Goal: Task Accomplishment & Management: Manage account settings

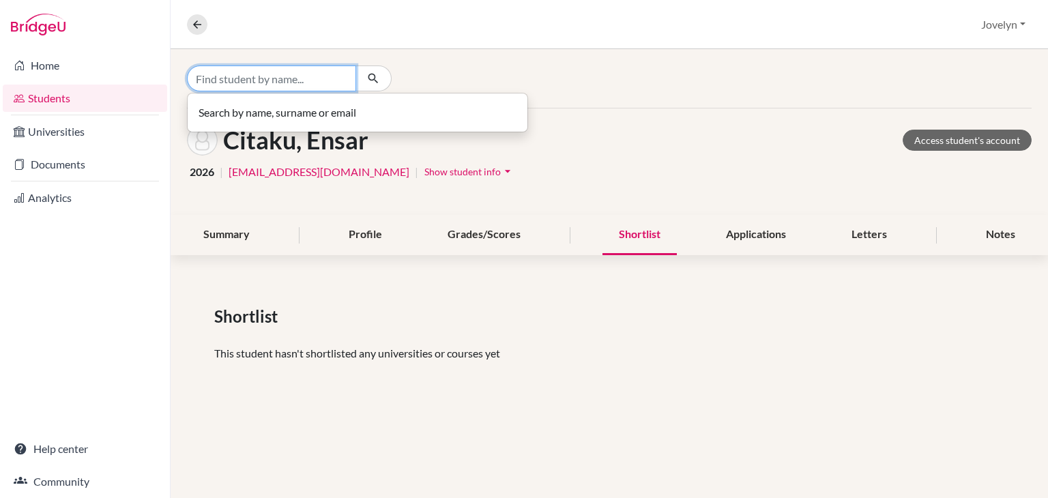
click at [216, 72] on input "Find student by name..." at bounding box center [271, 79] width 169 height 26
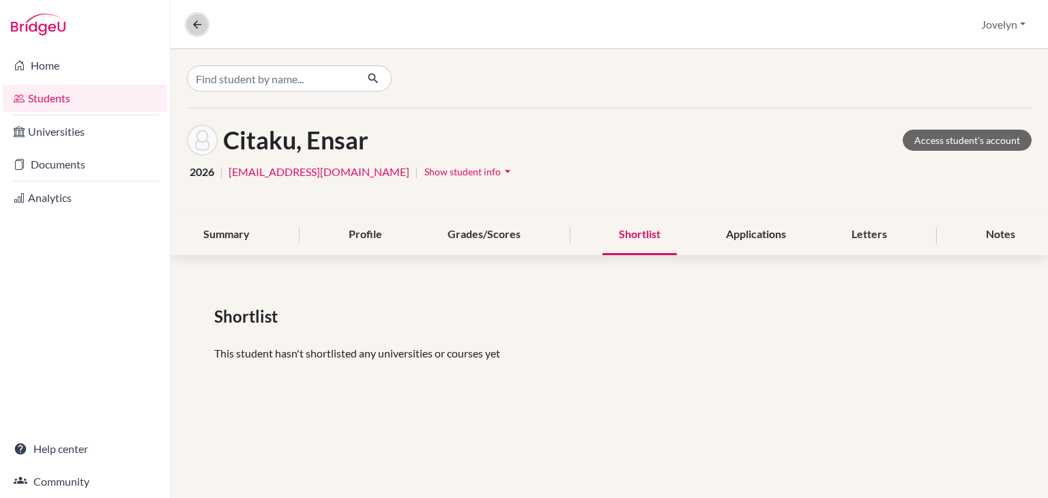
click at [199, 23] on icon at bounding box center [197, 24] width 12 height 12
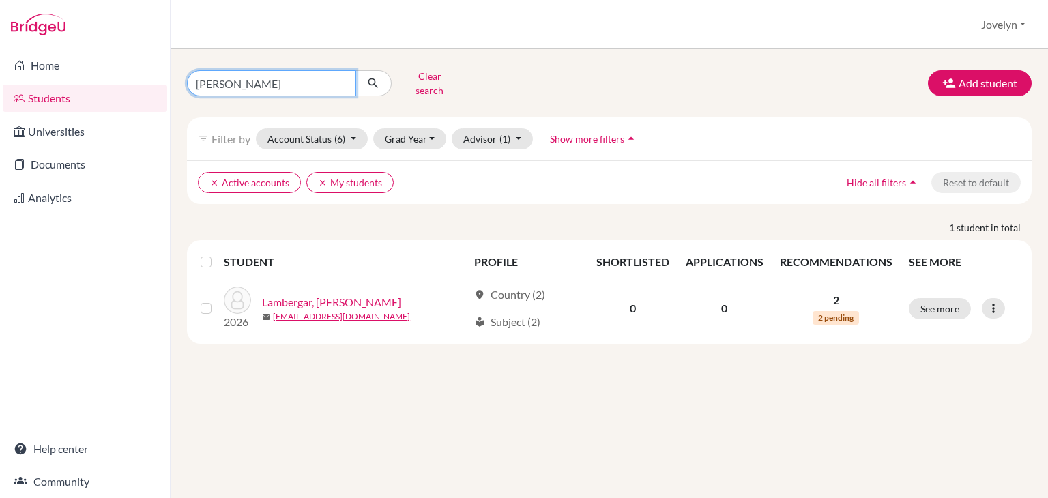
click at [291, 77] on input "[PERSON_NAME]" at bounding box center [271, 83] width 169 height 26
type input "L"
type input "m"
type input "E"
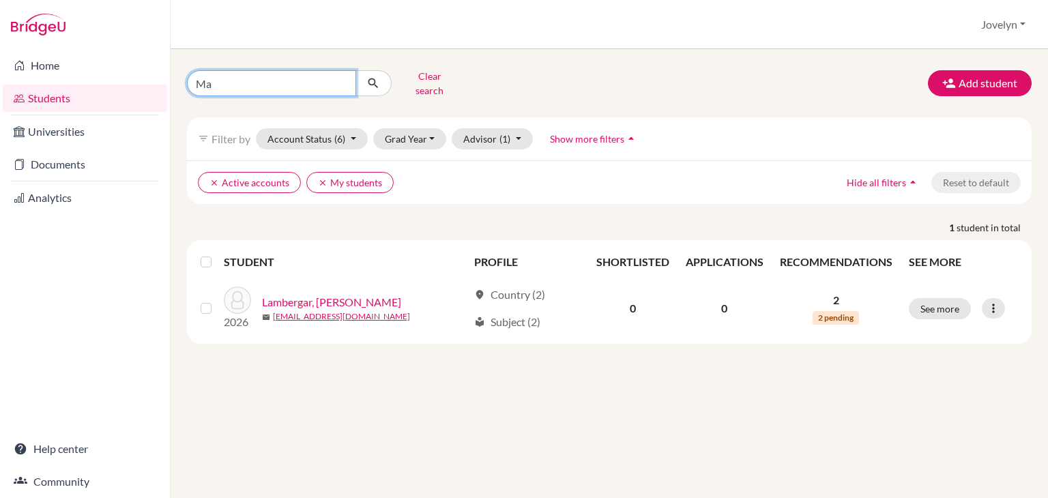
type input "M"
type input "[PERSON_NAME]"
click button "submit" at bounding box center [374, 83] width 36 height 26
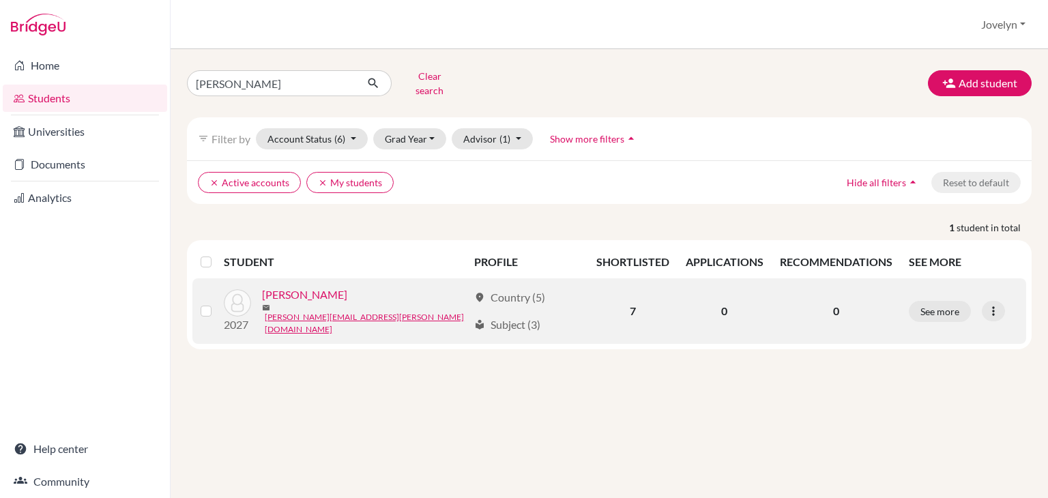
click at [326, 296] on link "[PERSON_NAME]" at bounding box center [304, 295] width 85 height 16
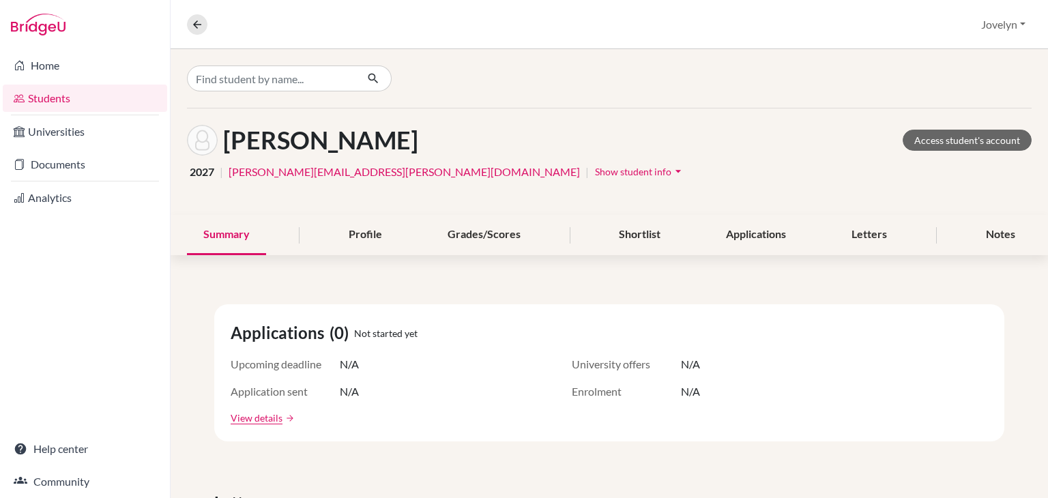
click at [672, 166] on icon "arrow_drop_down" at bounding box center [679, 171] width 14 height 14
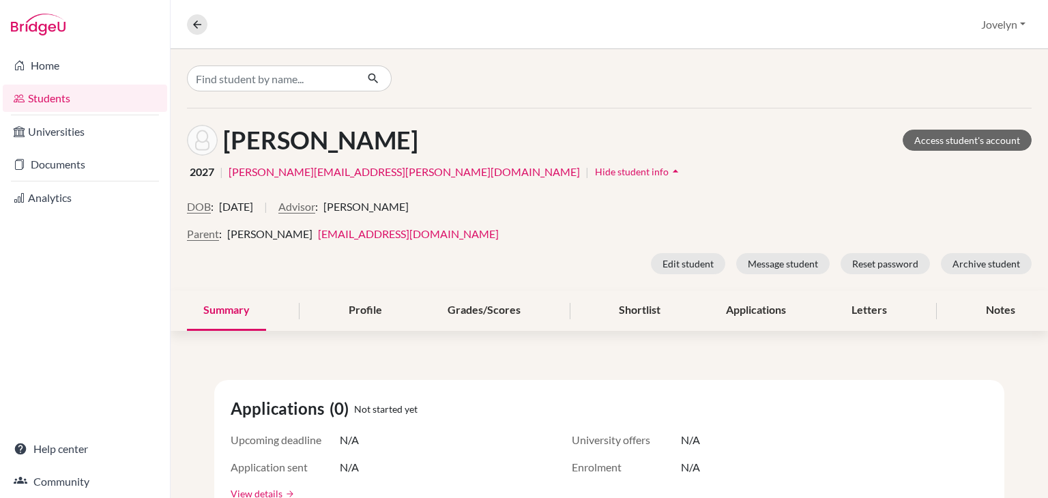
click at [391, 233] on link "[EMAIL_ADDRESS][DOMAIN_NAME]" at bounding box center [408, 233] width 181 height 13
click at [876, 257] on button "Reset password" at bounding box center [885, 263] width 89 height 21
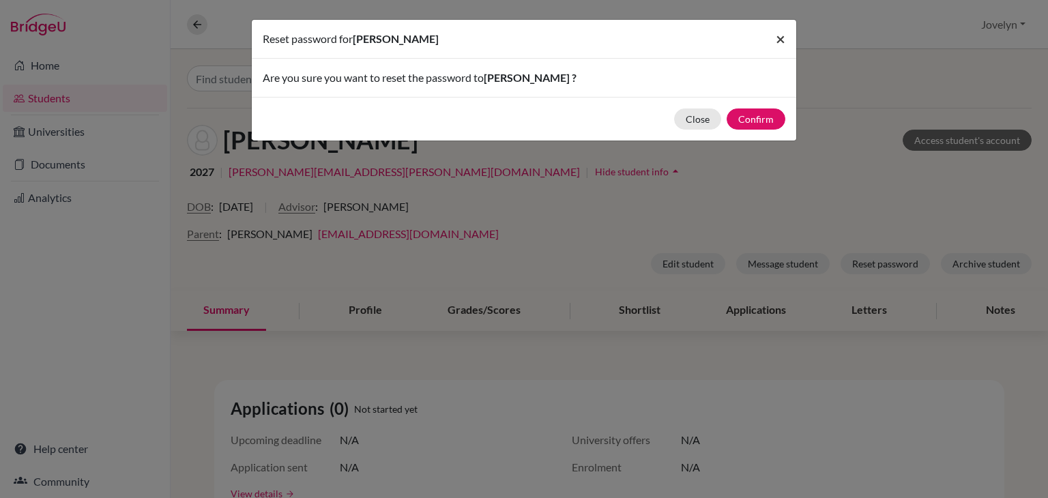
click at [784, 38] on span "×" at bounding box center [781, 39] width 10 height 20
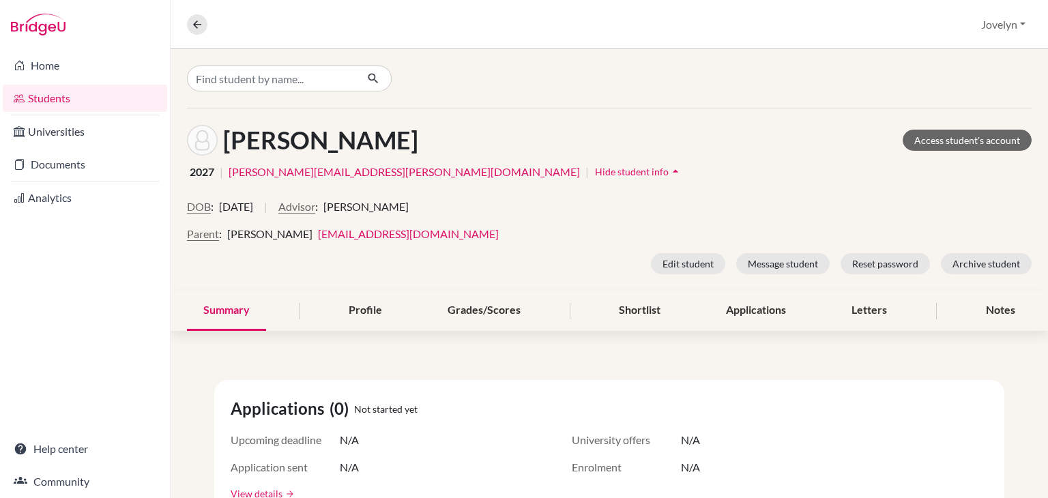
click at [395, 233] on link "[EMAIL_ADDRESS][DOMAIN_NAME]" at bounding box center [408, 233] width 181 height 13
click at [201, 236] on button "Parent" at bounding box center [203, 234] width 32 height 16
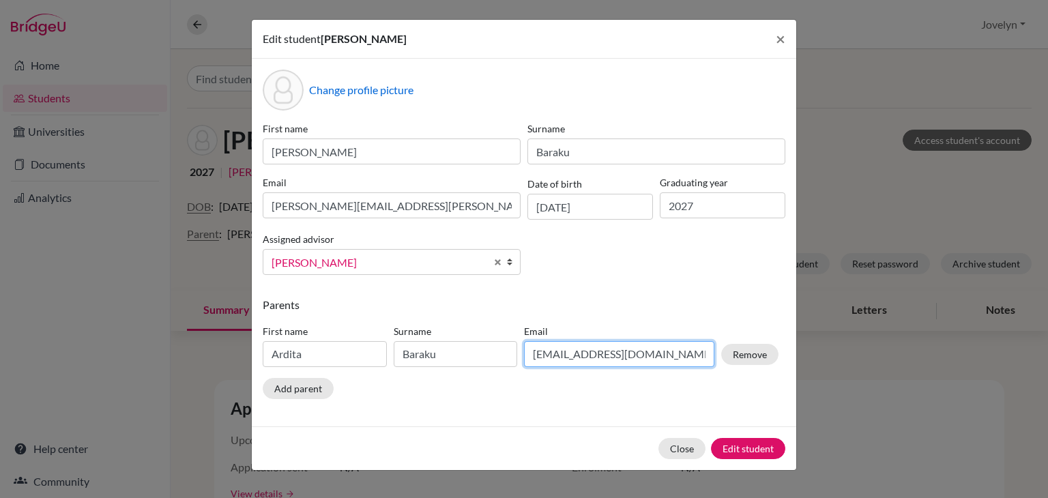
drag, startPoint x: 658, startPoint y: 357, endPoint x: 521, endPoint y: 360, distance: 137.2
click at [521, 360] on div "Email [EMAIL_ADDRESS][DOMAIN_NAME]" at bounding box center [619, 345] width 197 height 43
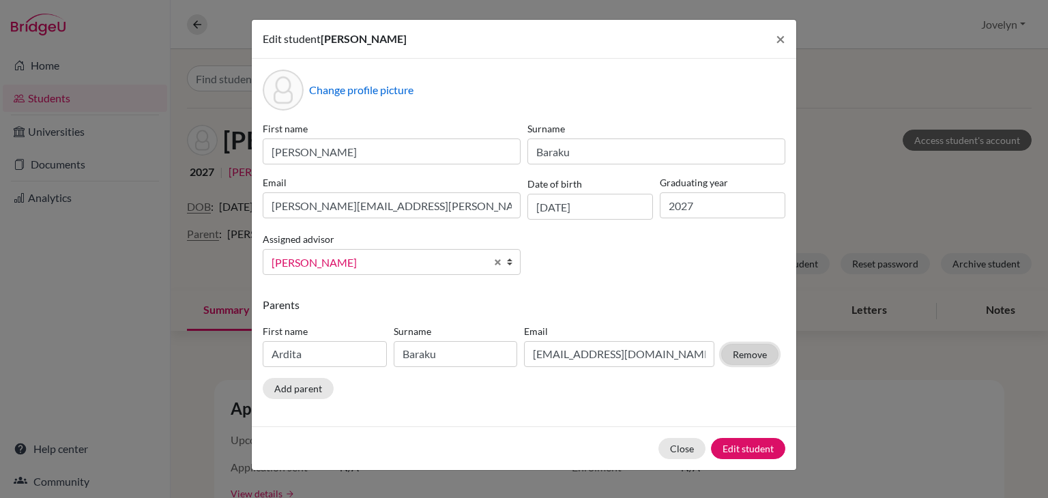
click at [748, 357] on button "Remove" at bounding box center [749, 354] width 57 height 21
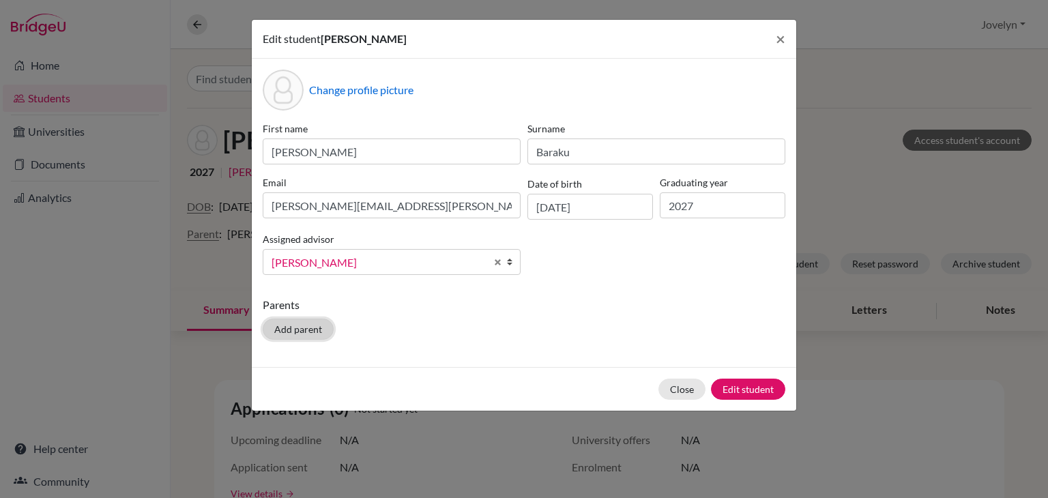
click at [314, 324] on button "Add parent" at bounding box center [298, 329] width 71 height 21
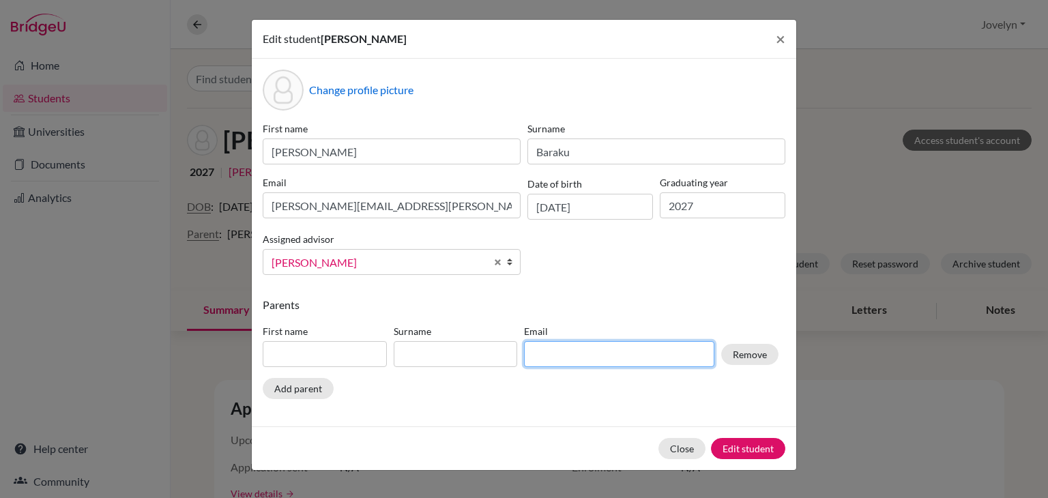
click at [628, 348] on input at bounding box center [619, 354] width 190 height 26
paste input "[EMAIL_ADDRESS][DOMAIN_NAME]"
type input "[EMAIL_ADDRESS][DOMAIN_NAME]"
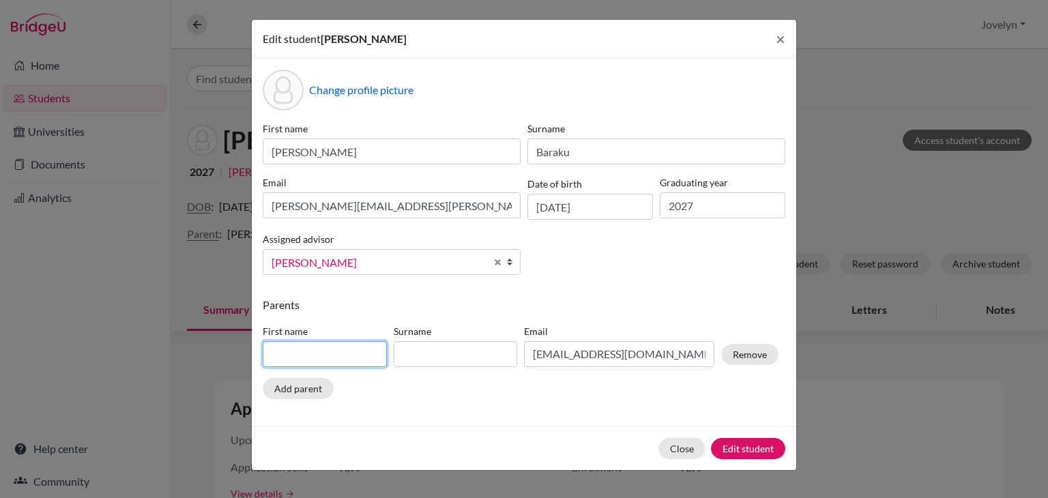
click at [345, 358] on input at bounding box center [325, 354] width 124 height 26
type input "Ardita"
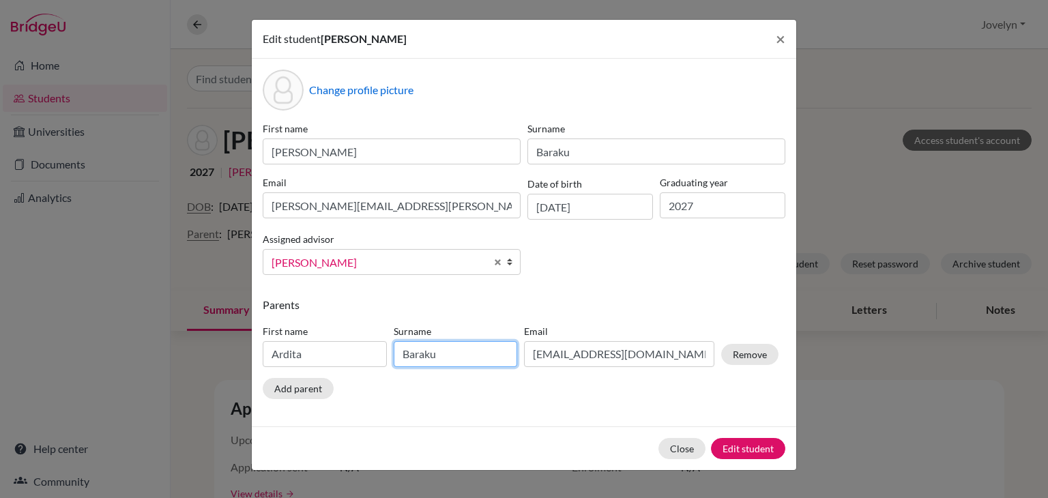
type input "Baraku"
drag, startPoint x: 724, startPoint y: 401, endPoint x: 745, endPoint y: 446, distance: 50.1
click at [745, 446] on form "Edit student [PERSON_NAME] × Change profile picture First name [PERSON_NAME] [P…" at bounding box center [524, 245] width 545 height 450
click at [745, 446] on button "Edit student" at bounding box center [748, 448] width 74 height 21
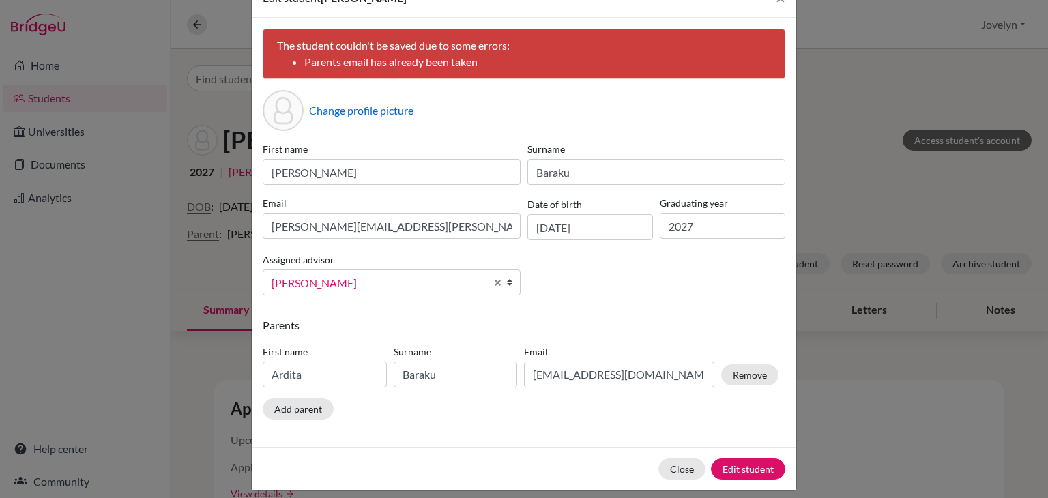
scroll to position [54, 0]
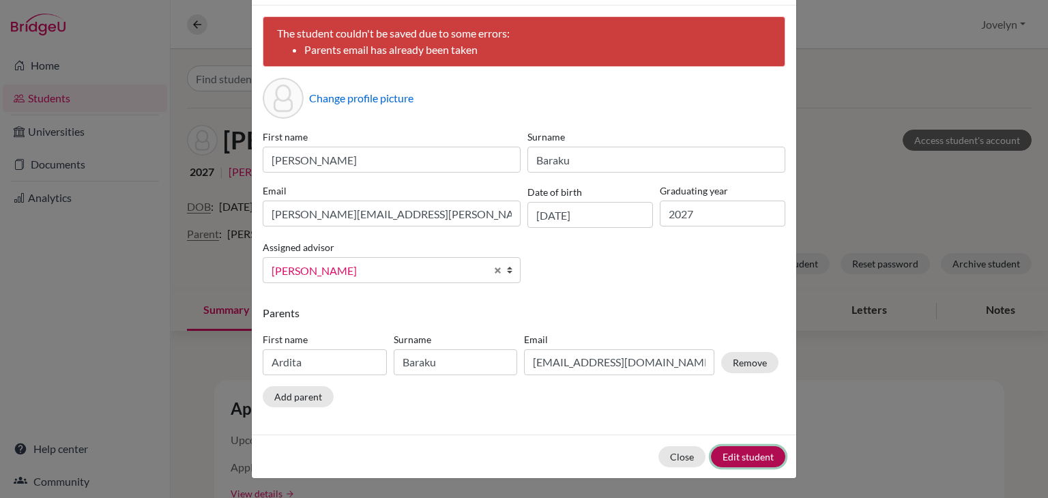
click at [738, 459] on button "Edit student" at bounding box center [748, 456] width 74 height 21
click at [676, 459] on button "Close" at bounding box center [682, 456] width 47 height 21
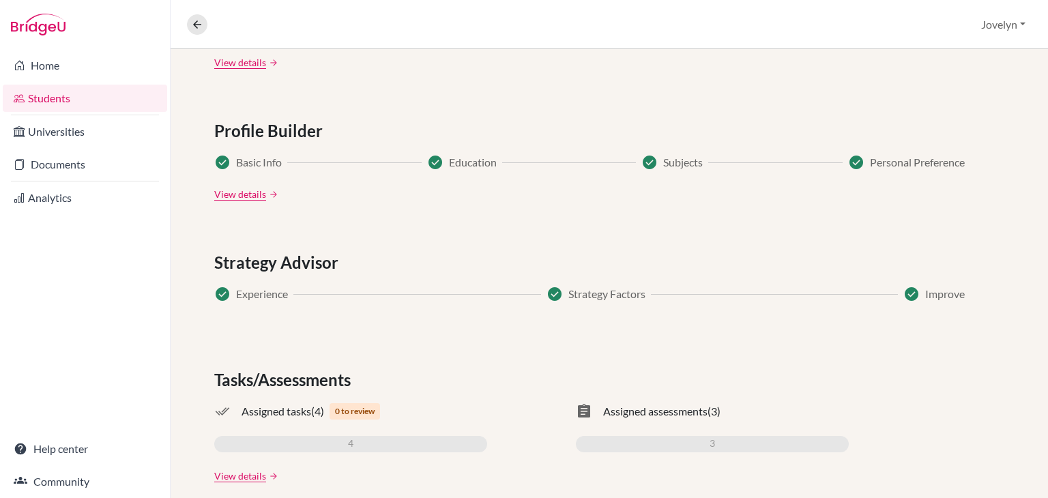
scroll to position [858, 0]
click at [250, 192] on link "View details" at bounding box center [240, 195] width 52 height 14
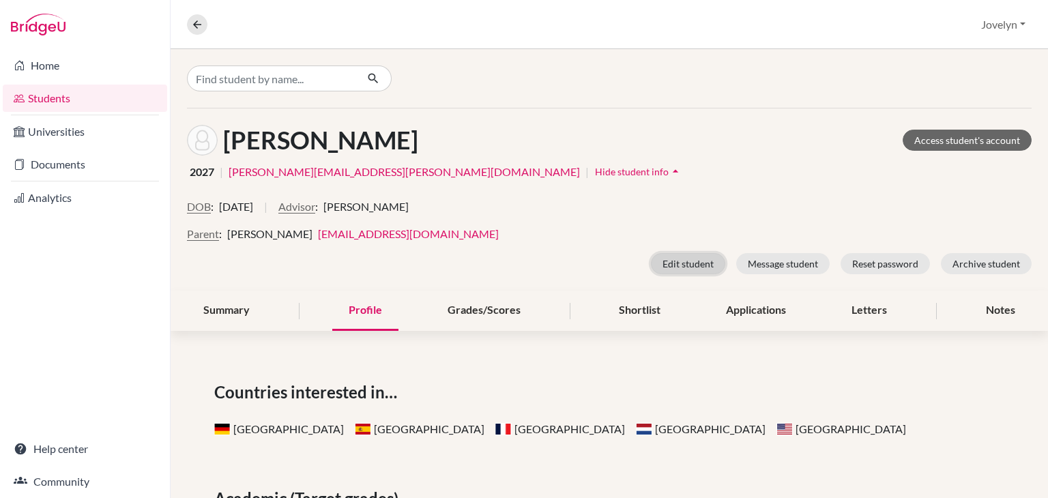
click at [683, 270] on button "Edit student" at bounding box center [688, 263] width 74 height 21
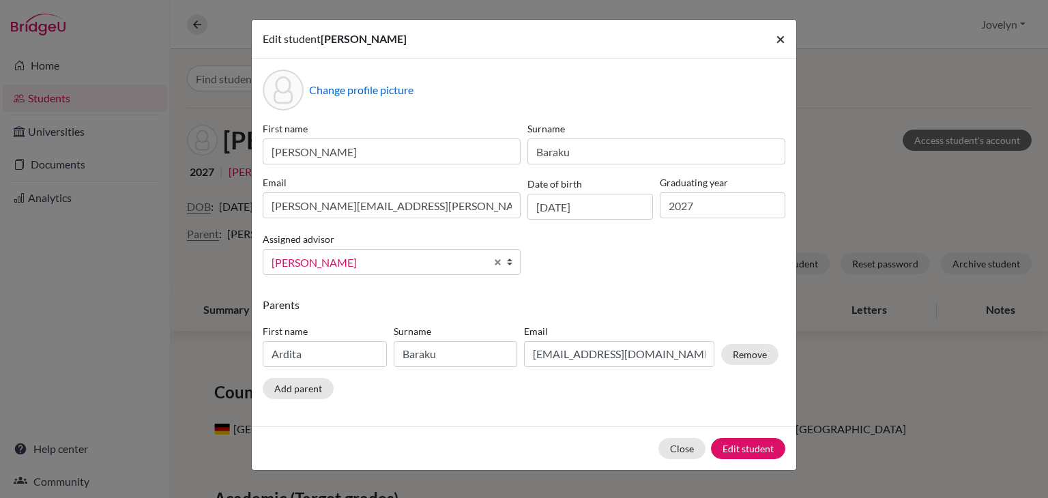
click at [781, 40] on span "×" at bounding box center [781, 39] width 10 height 20
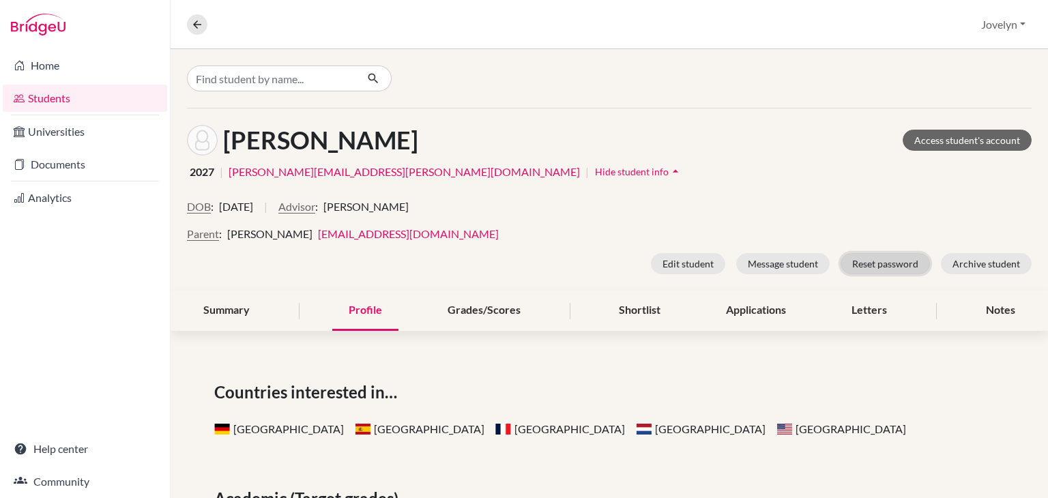
click at [879, 263] on button "Reset password" at bounding box center [885, 263] width 89 height 21
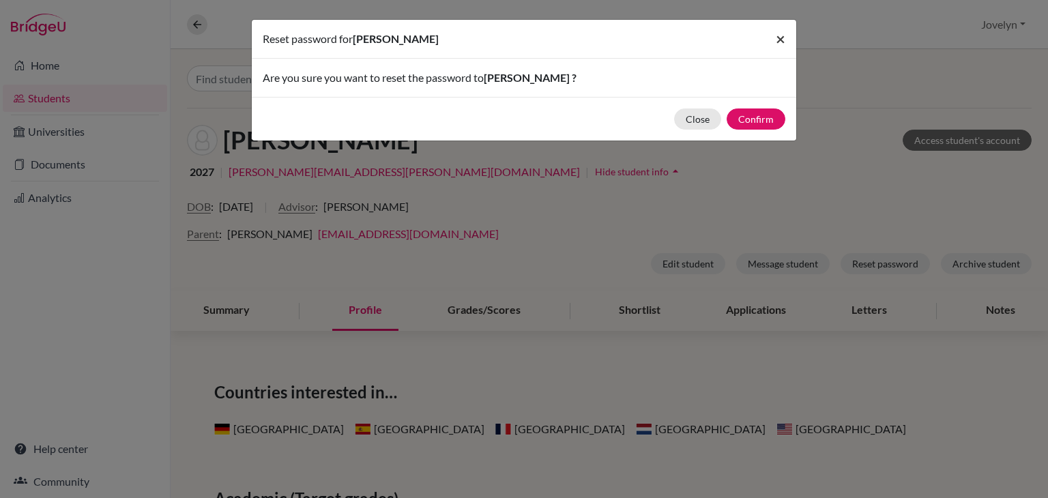
click at [786, 47] on button "×" at bounding box center [780, 39] width 31 height 38
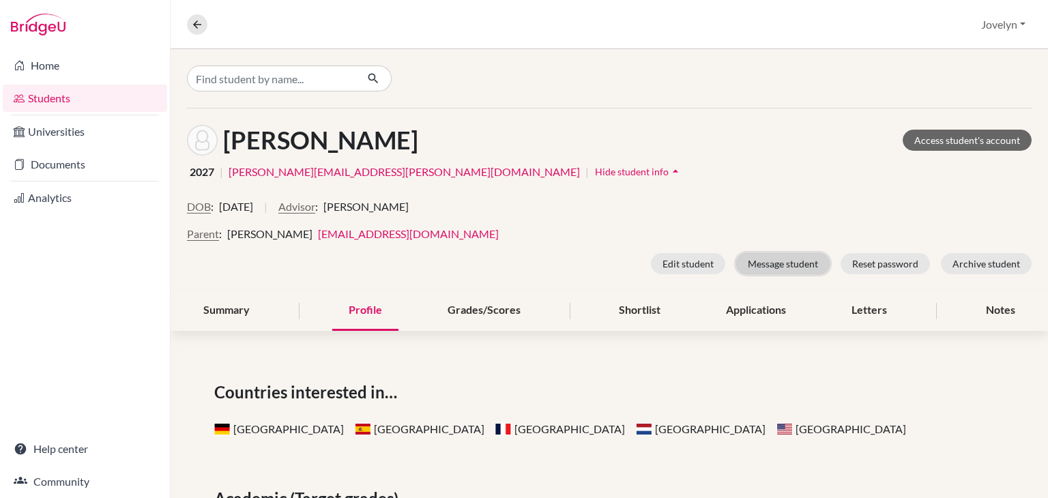
click at [767, 262] on button "Message student" at bounding box center [783, 263] width 94 height 21
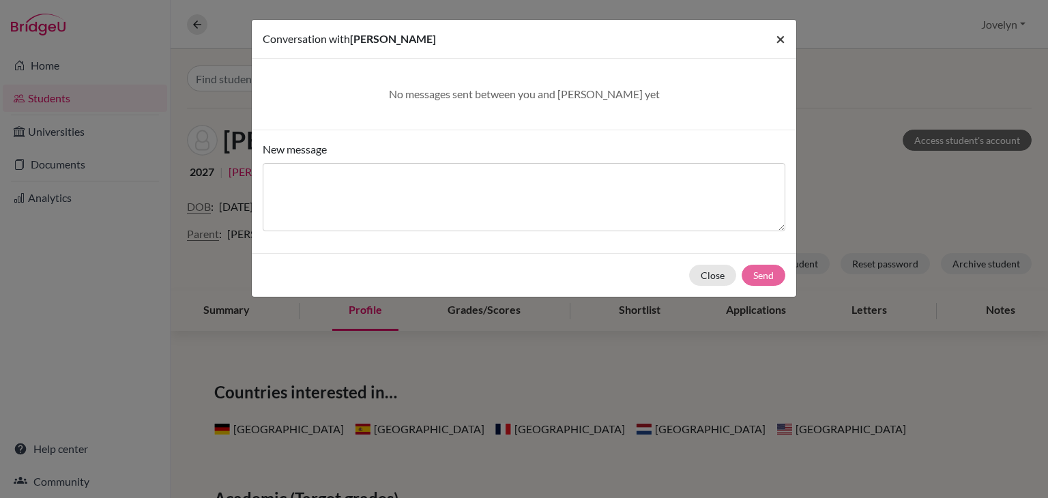
click at [772, 43] on button "×" at bounding box center [780, 39] width 31 height 38
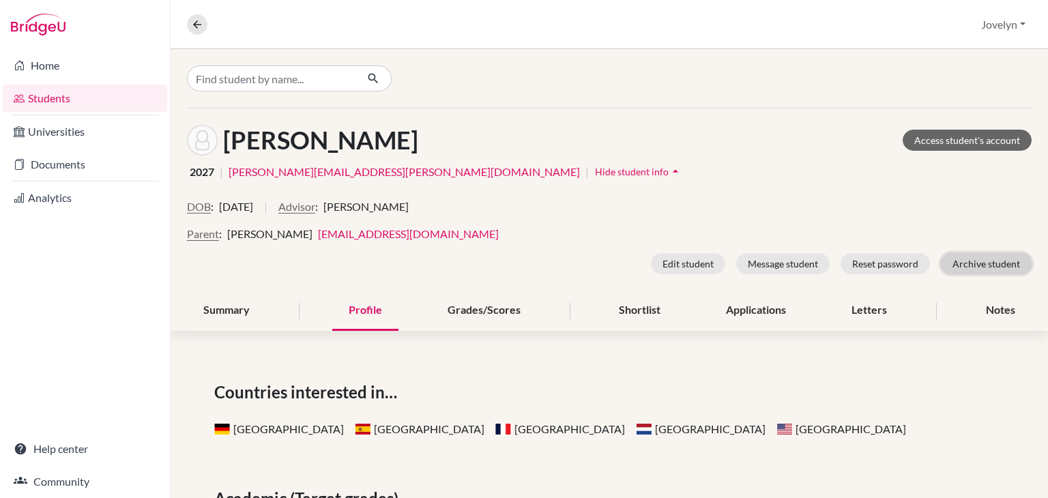
click at [972, 262] on button "Archive student" at bounding box center [986, 263] width 91 height 21
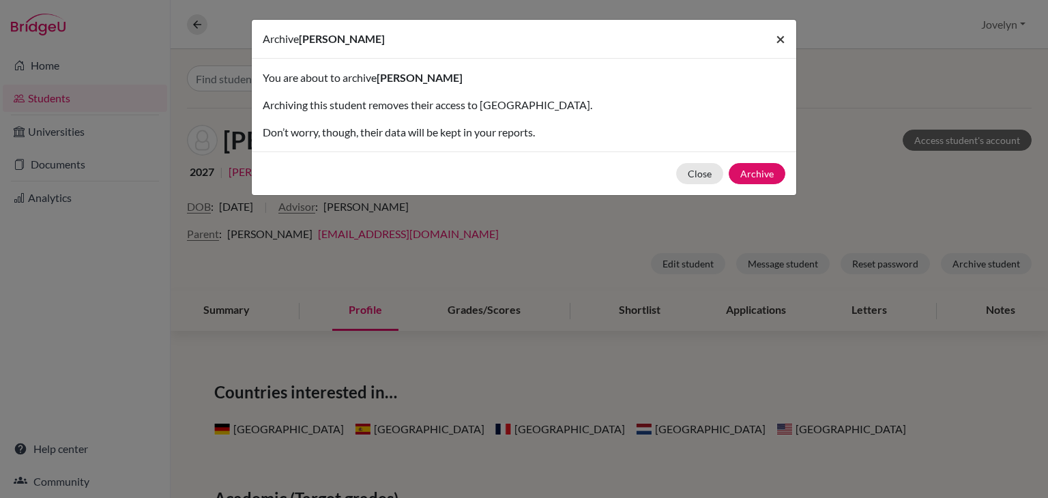
click at [780, 44] on span "×" at bounding box center [781, 39] width 10 height 20
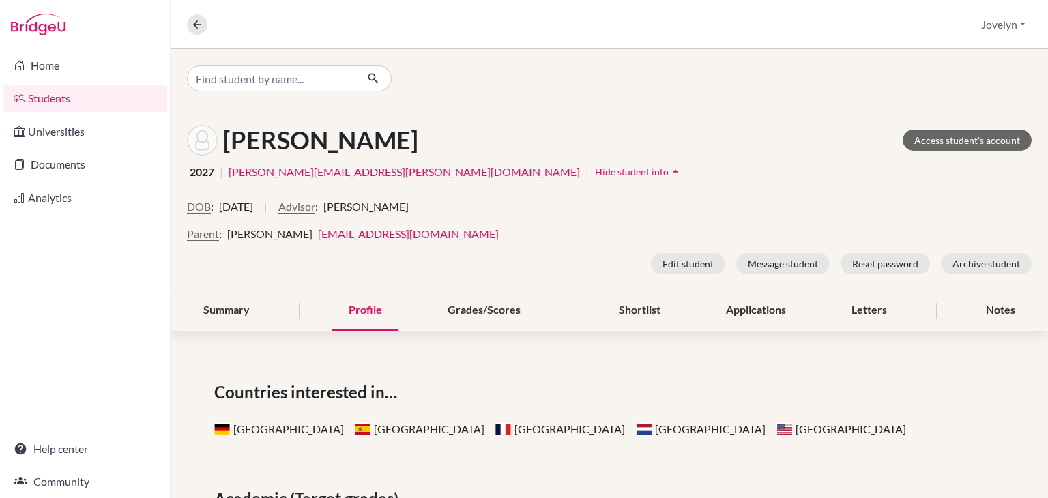
click at [822, 222] on div "DOB : [DEMOGRAPHIC_DATA] | Advisor : [PERSON_NAME]" at bounding box center [609, 212] width 845 height 27
click at [82, 457] on link "Help center" at bounding box center [85, 448] width 164 height 27
